Goal: Transaction & Acquisition: Purchase product/service

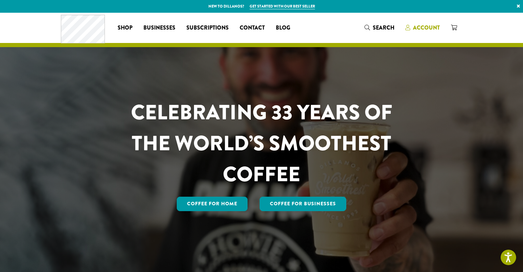
click at [425, 29] on span "Account" at bounding box center [426, 28] width 27 height 8
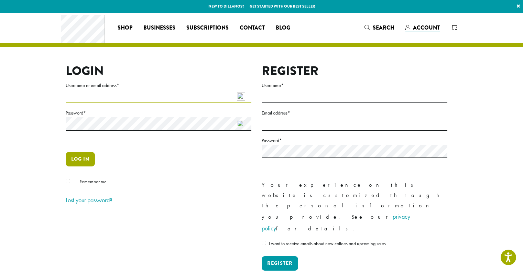
type input "**********"
click at [84, 154] on button "Log in" at bounding box center [80, 159] width 29 height 14
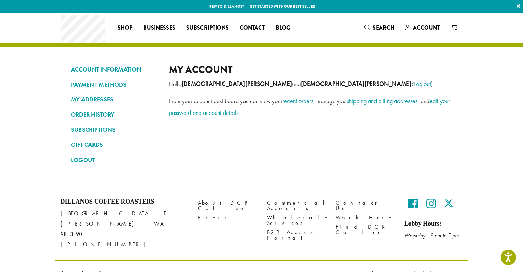
click at [88, 112] on link "ORDER HISTORY" at bounding box center [115, 115] width 88 height 12
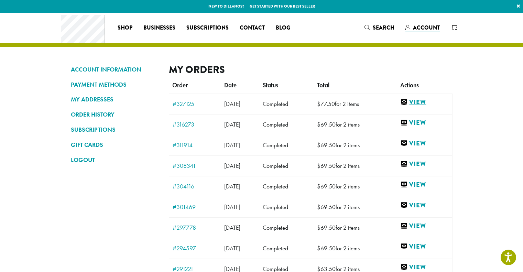
click at [426, 100] on link "View" at bounding box center [424, 102] width 48 height 9
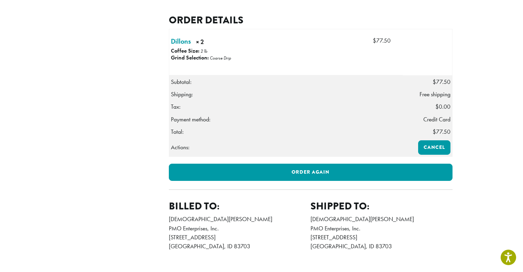
scroll to position [178, 0]
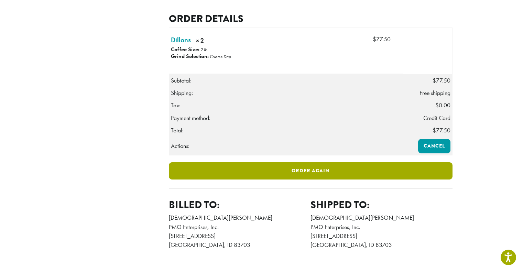
click at [302, 180] on link "Order again" at bounding box center [311, 170] width 284 height 17
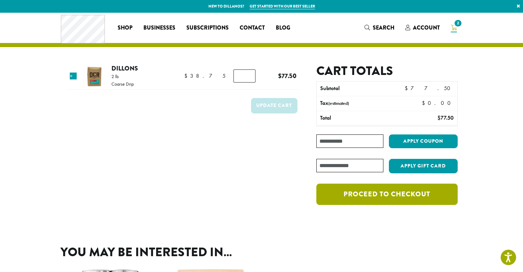
click at [377, 194] on link "Proceed to checkout" at bounding box center [386, 194] width 141 height 21
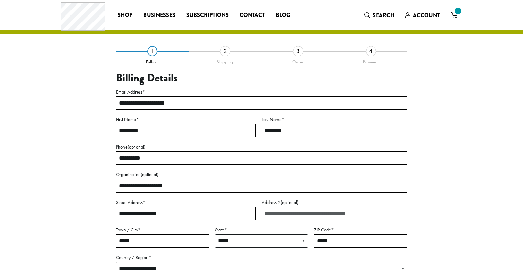
select select "**"
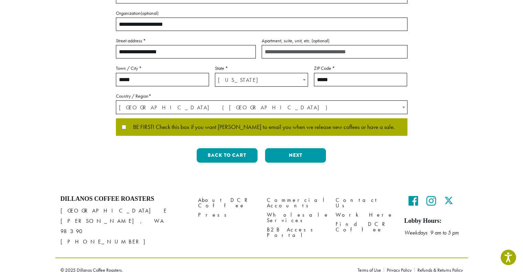
scroll to position [174, 0]
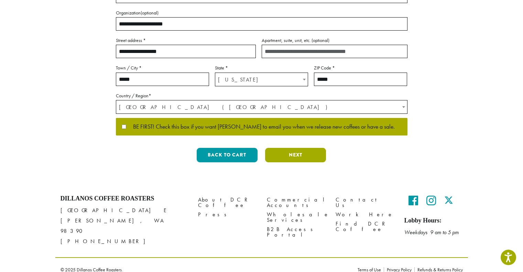
click at [304, 153] on button "Next" at bounding box center [295, 155] width 61 height 14
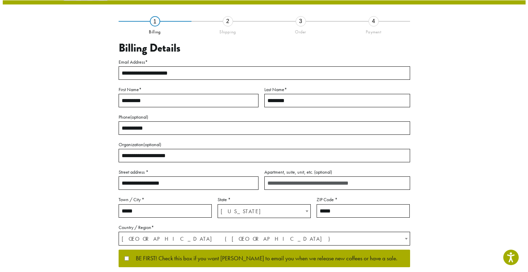
scroll to position [18, 0]
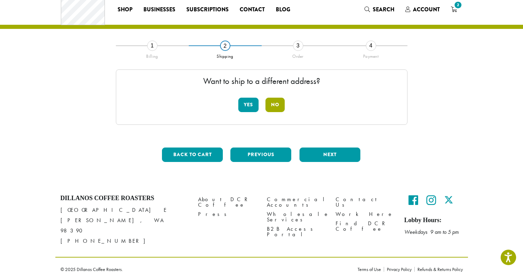
click at [274, 102] on button "No" at bounding box center [275, 105] width 19 height 14
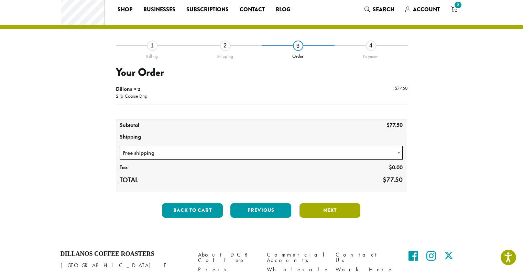
click at [330, 208] on button "Next" at bounding box center [330, 210] width 61 height 14
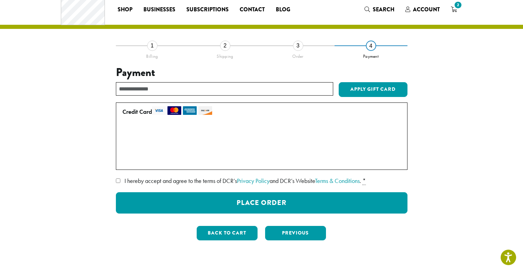
click at [115, 181] on div "**********" at bounding box center [262, 145] width 392 height 201
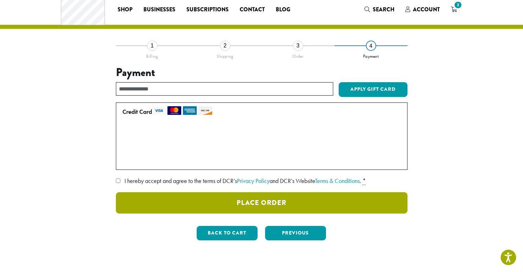
click at [252, 200] on button "Place Order" at bounding box center [262, 202] width 292 height 21
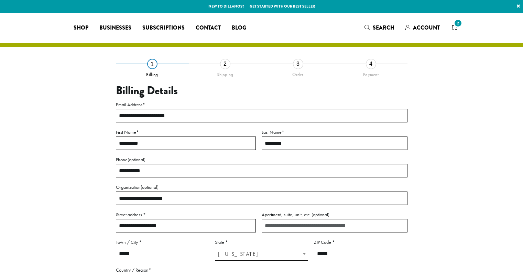
select select "**"
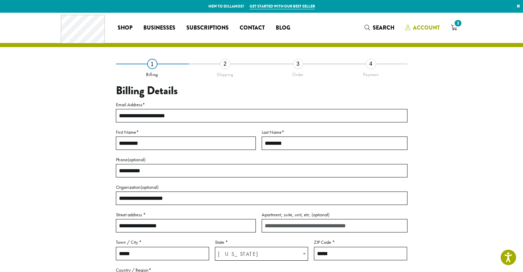
click at [428, 25] on span "Account" at bounding box center [426, 28] width 27 height 8
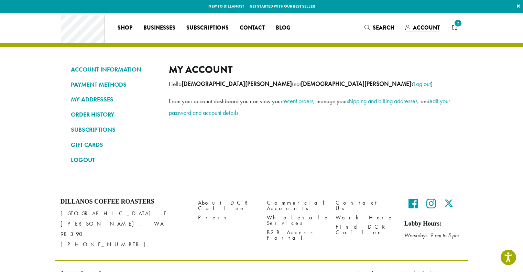
click at [96, 116] on link "ORDER HISTORY" at bounding box center [115, 115] width 88 height 12
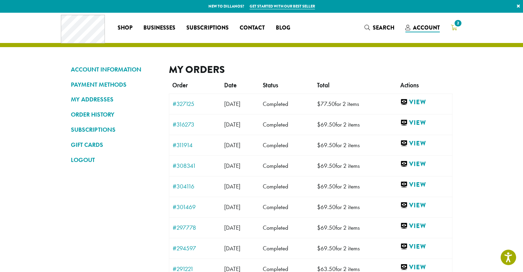
click at [456, 27] on span "2" at bounding box center [457, 23] width 9 height 9
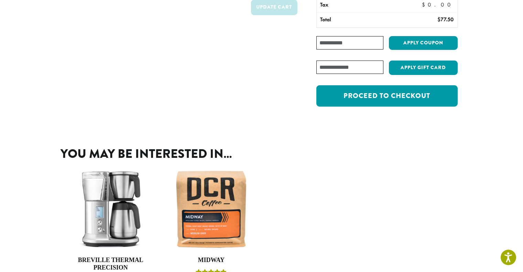
scroll to position [99, 0]
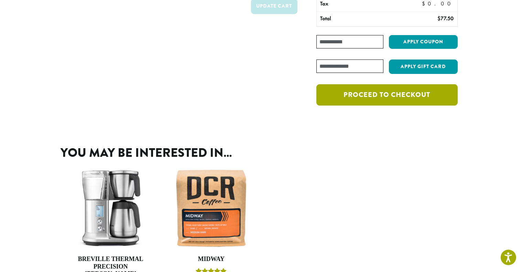
click at [384, 94] on link "Proceed to checkout" at bounding box center [386, 94] width 141 height 21
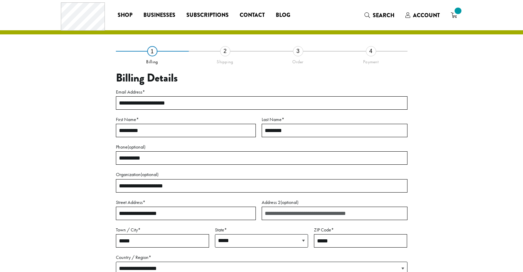
select select "**"
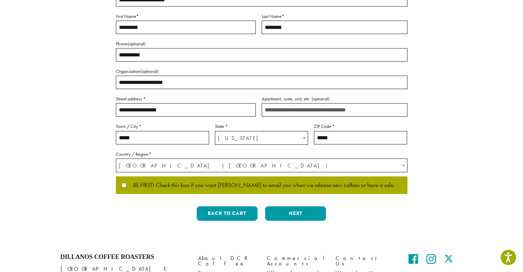
scroll to position [116, 0]
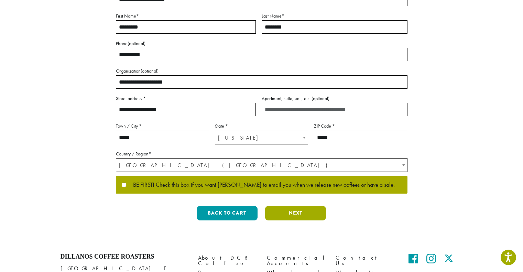
click at [298, 214] on button "Next" at bounding box center [295, 213] width 61 height 14
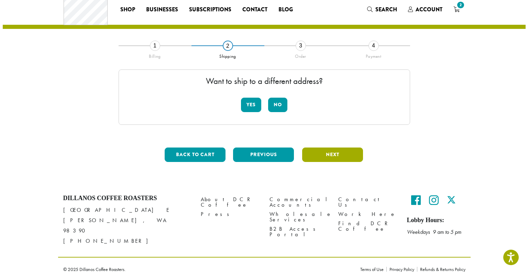
scroll to position [0, 0]
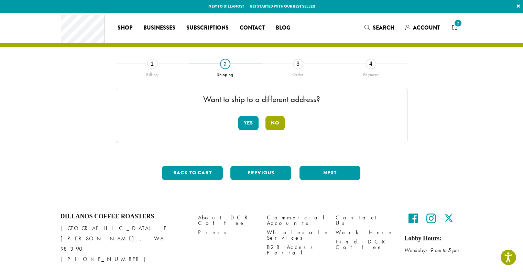
click at [276, 123] on button "No" at bounding box center [275, 123] width 19 height 14
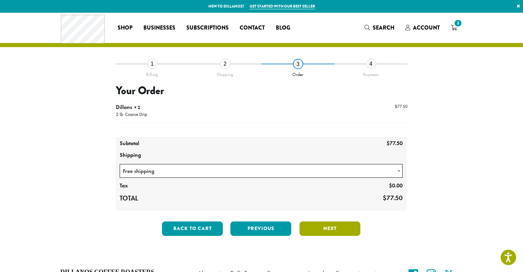
click at [324, 226] on button "Next" at bounding box center [330, 229] width 61 height 14
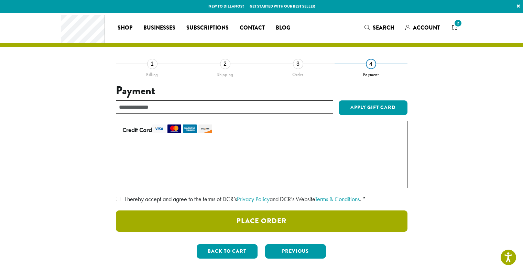
click at [256, 222] on button "Place Order" at bounding box center [262, 220] width 292 height 21
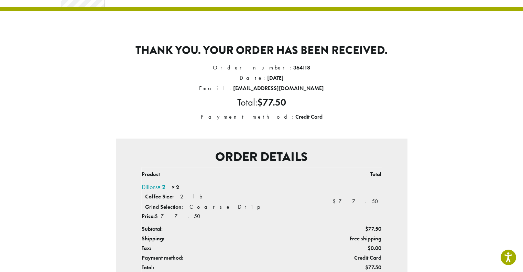
scroll to position [46, 0]
